Goal: Information Seeking & Learning: Learn about a topic

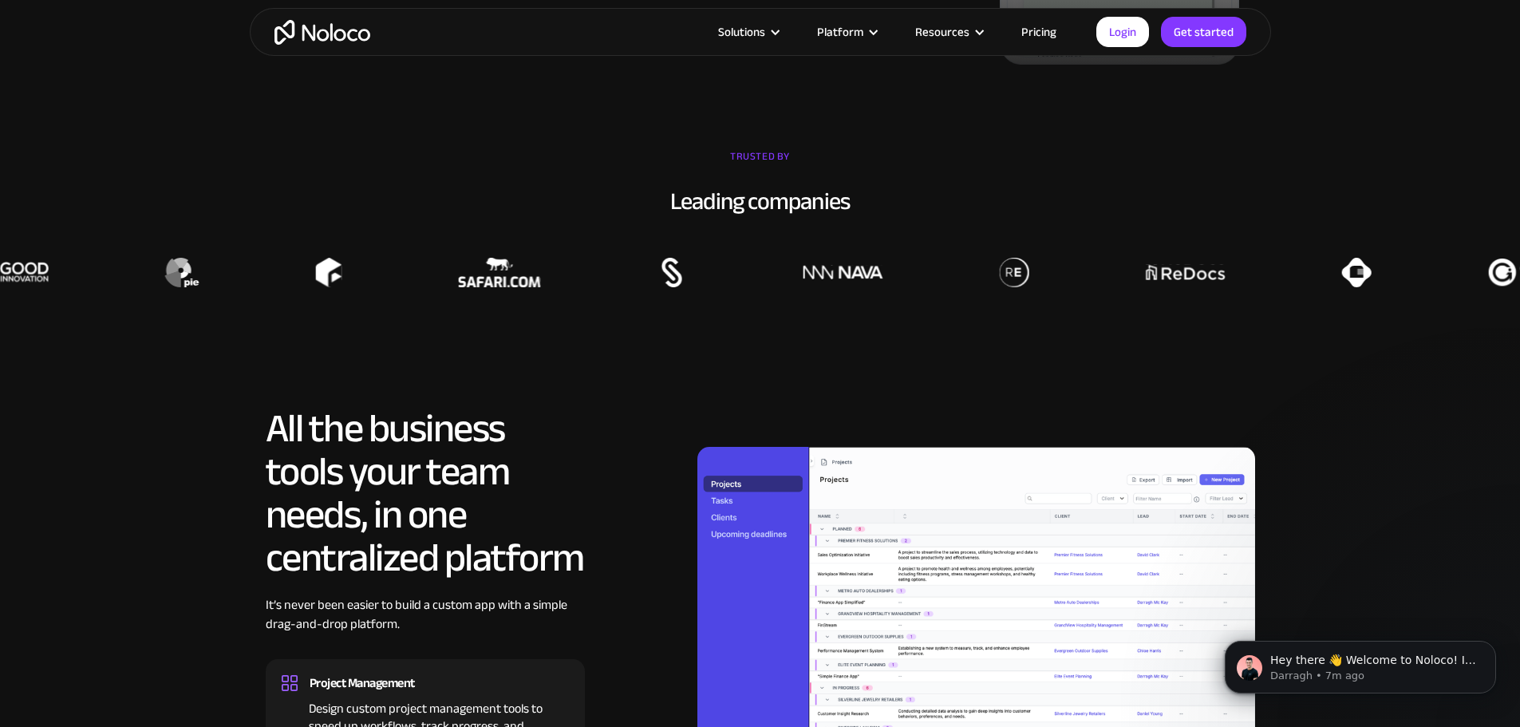
scroll to position [1141, 0]
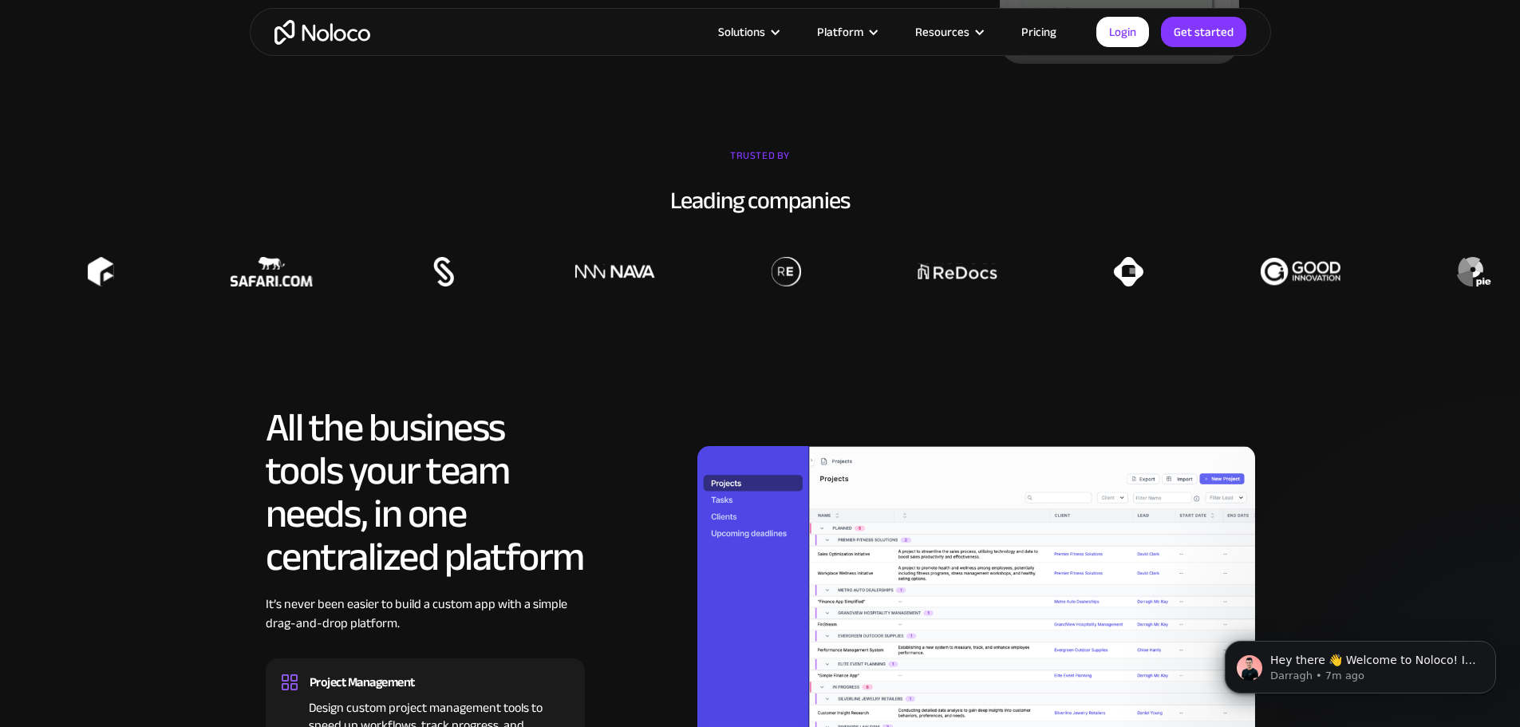
click at [1035, 31] on link "Pricing" at bounding box center [1038, 32] width 75 height 21
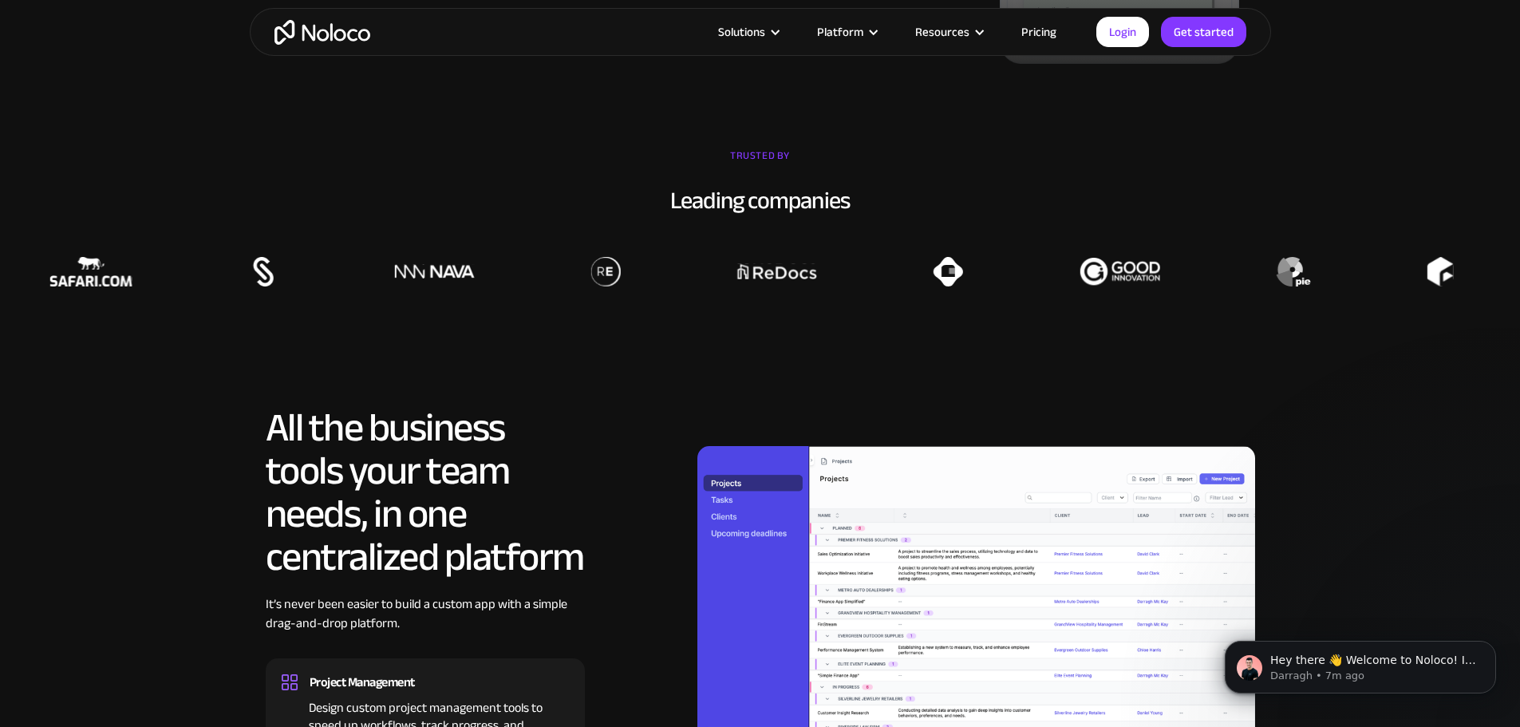
click at [1043, 22] on link "Pricing" at bounding box center [1038, 32] width 75 height 21
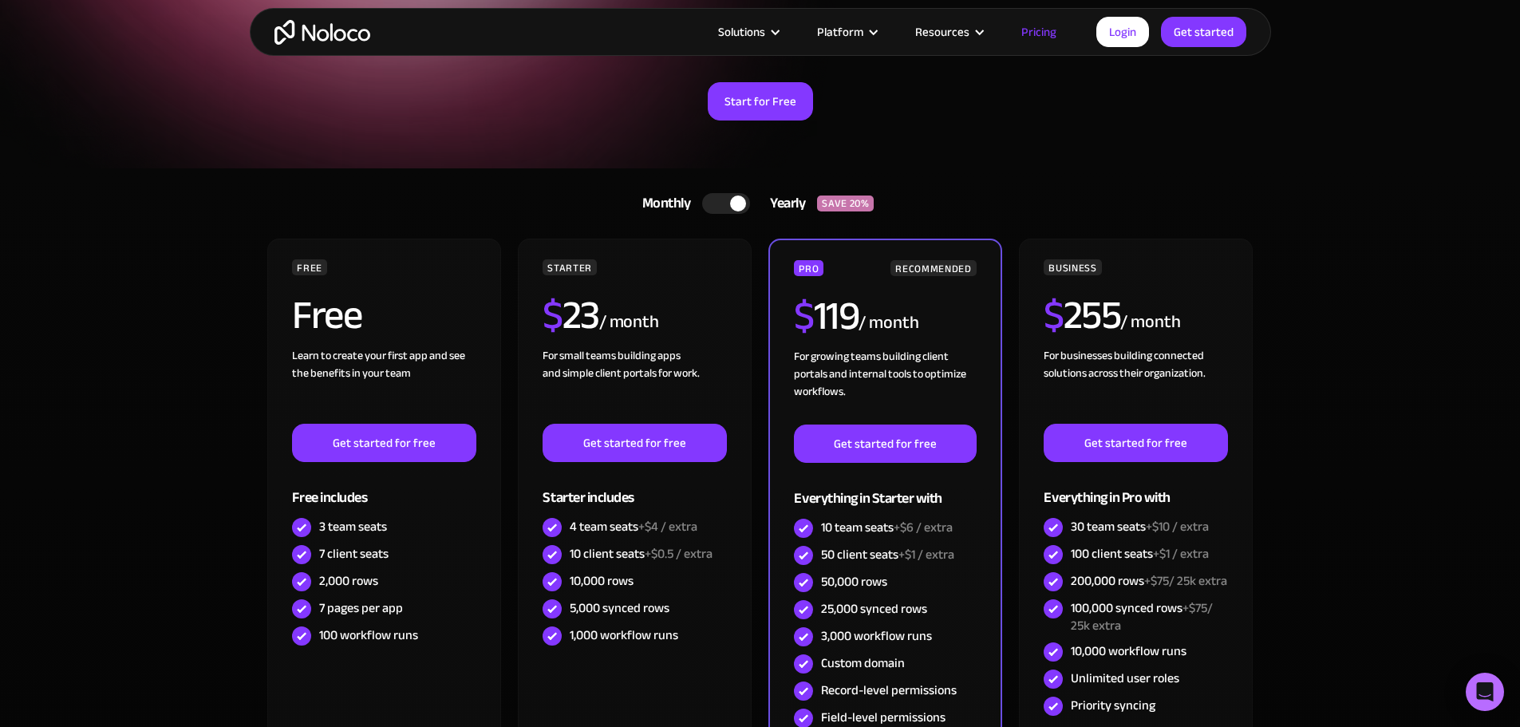
scroll to position [190, 0]
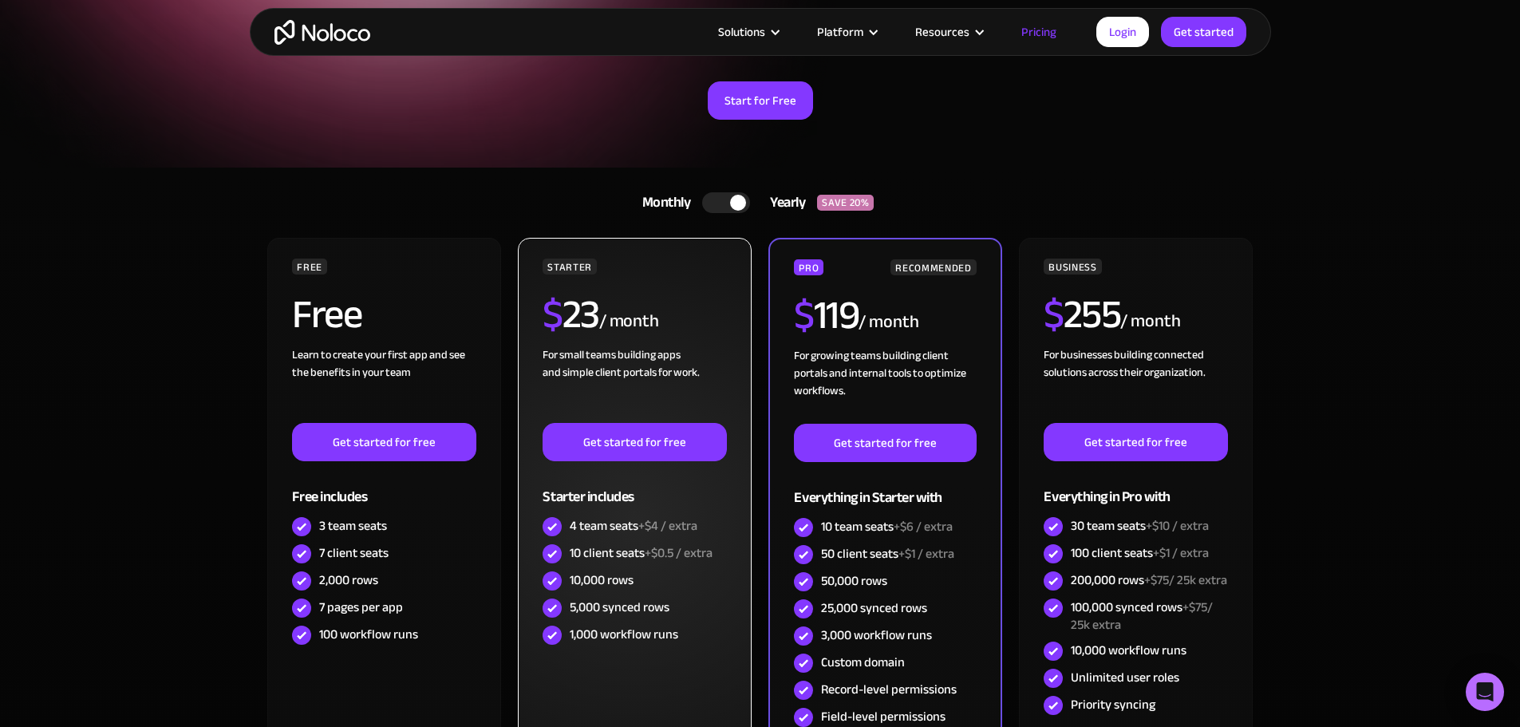
click at [604, 577] on div "10,000 rows" at bounding box center [602, 580] width 64 height 18
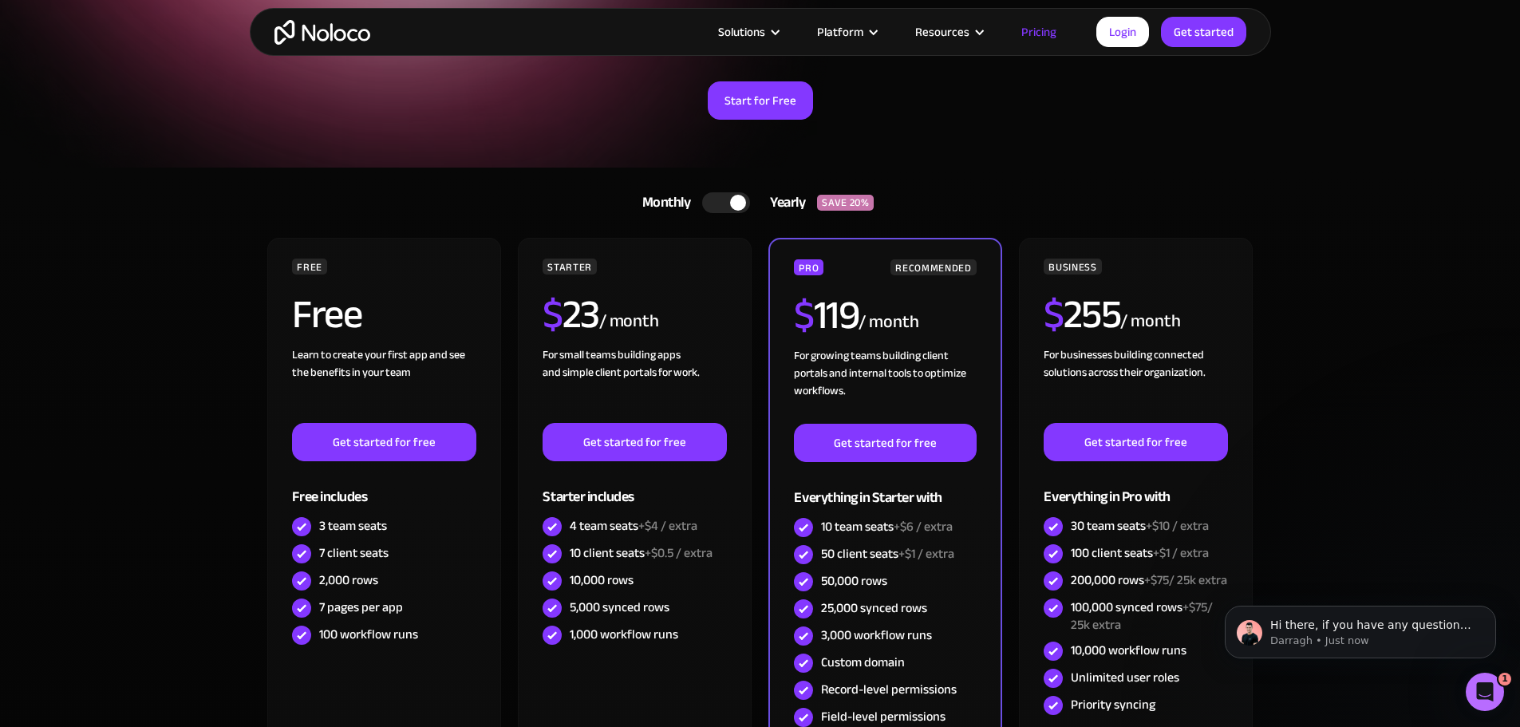
scroll to position [0, 0]
